Goal: Task Accomplishment & Management: Use online tool/utility

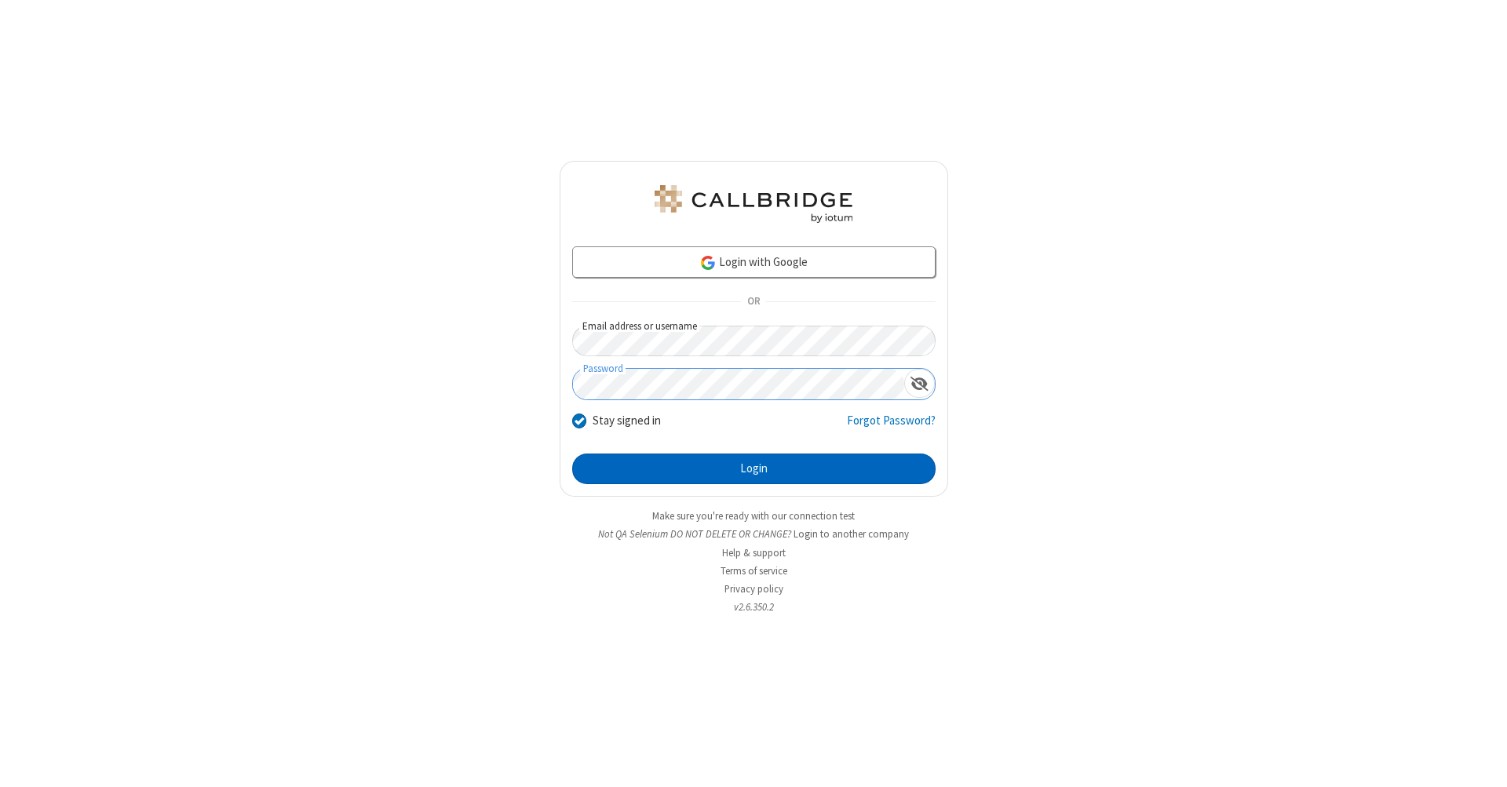
click at [753, 469] on button "Login" at bounding box center [753, 469] width 363 height 31
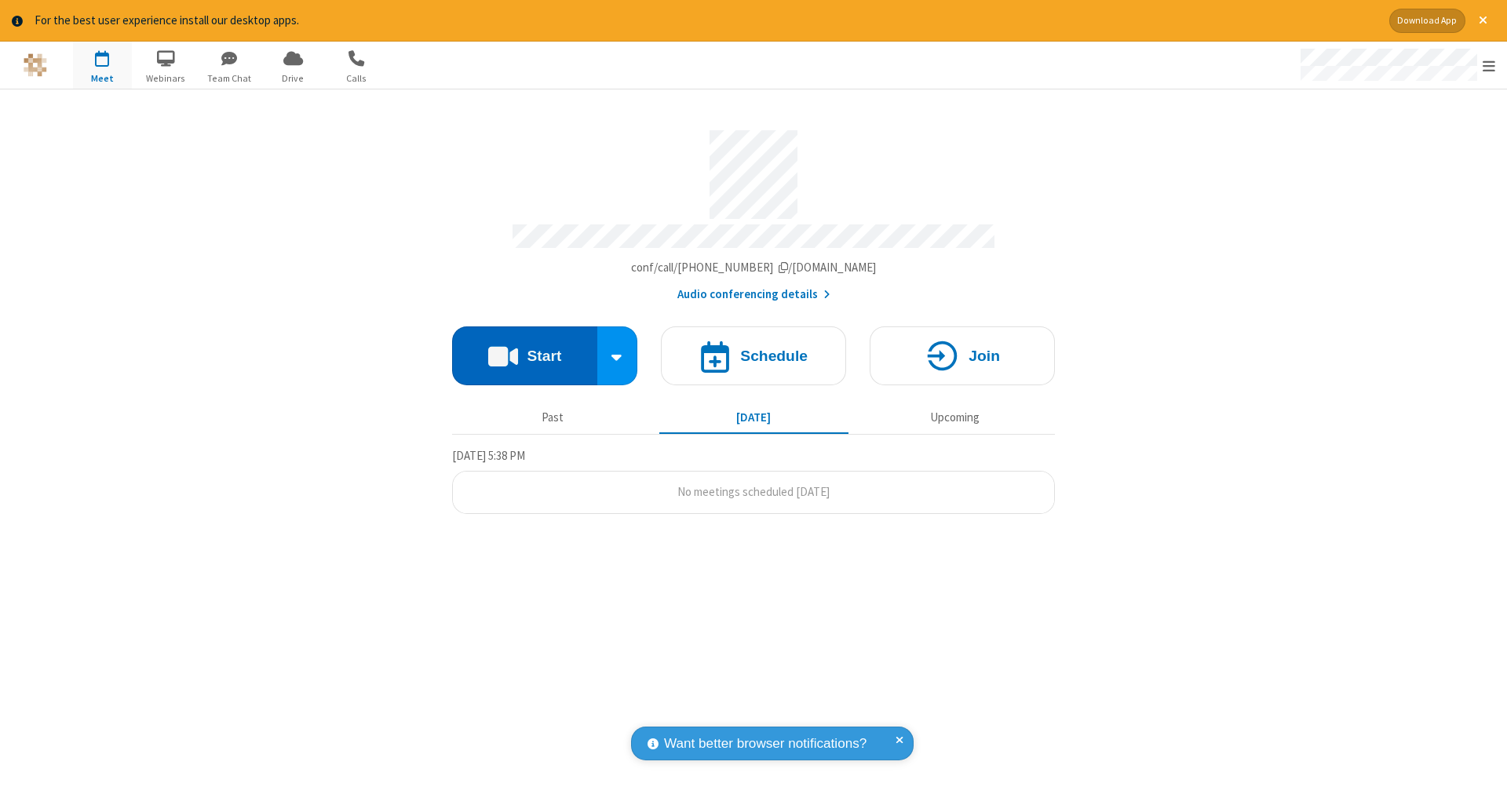
click at [524, 348] on button "Start" at bounding box center [524, 355] width 145 height 59
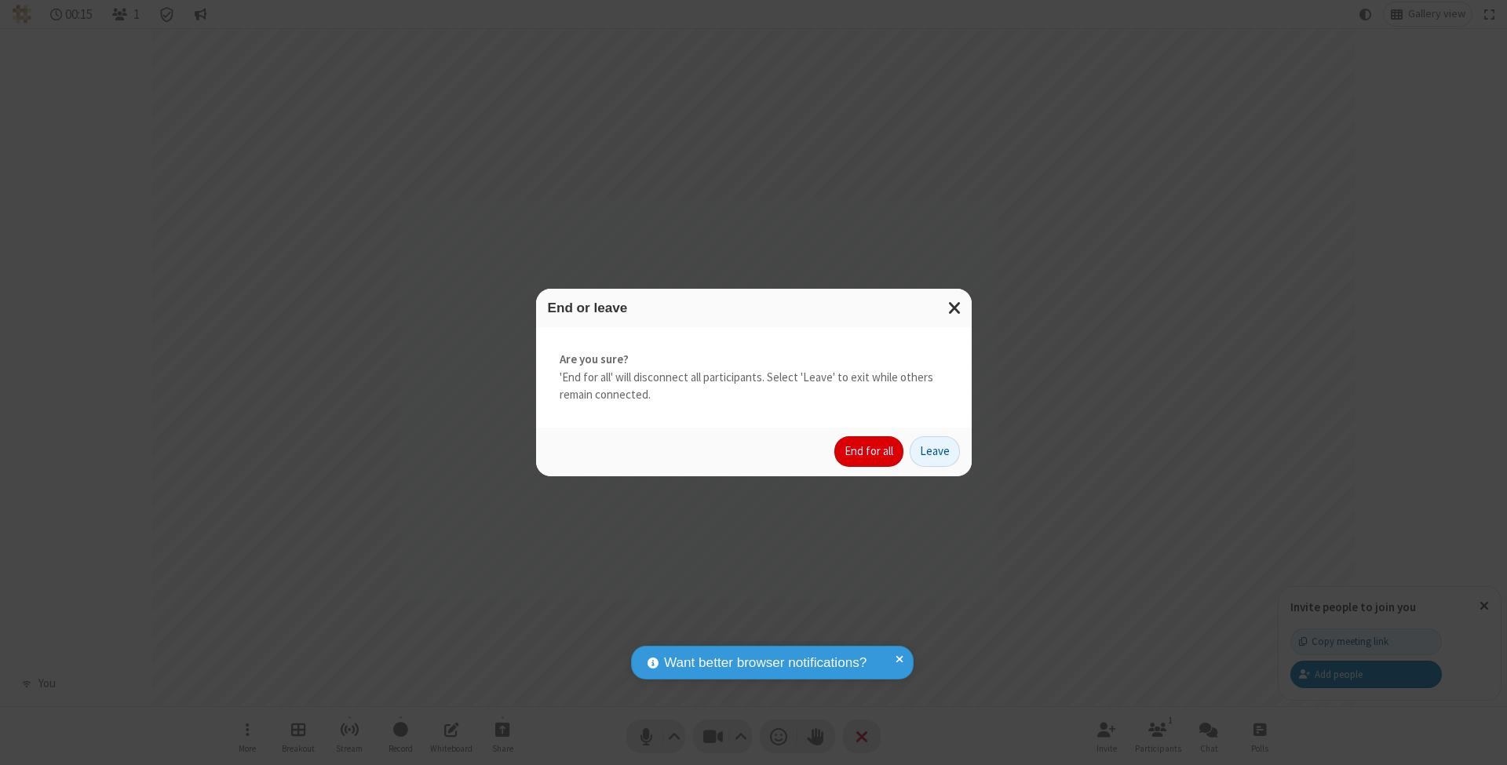
click at [870, 450] on button "End for all" at bounding box center [868, 451] width 69 height 31
